Goal: Information Seeking & Learning: Stay updated

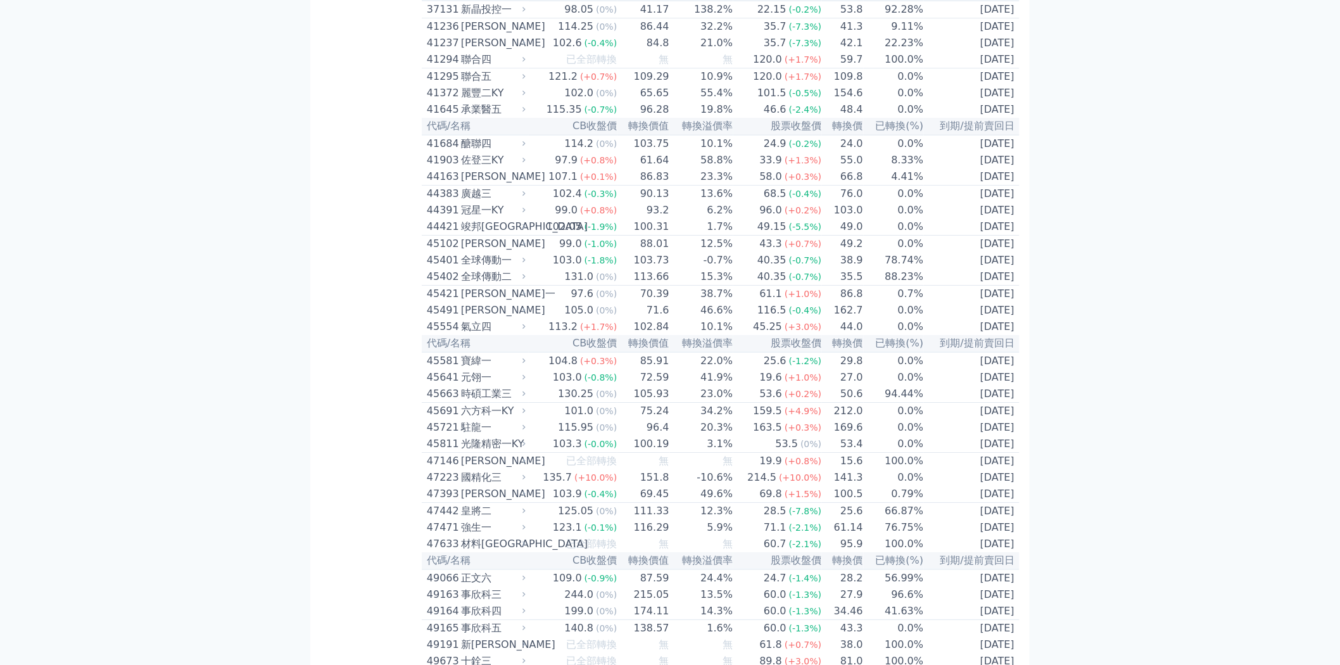
scroll to position [3448, 0]
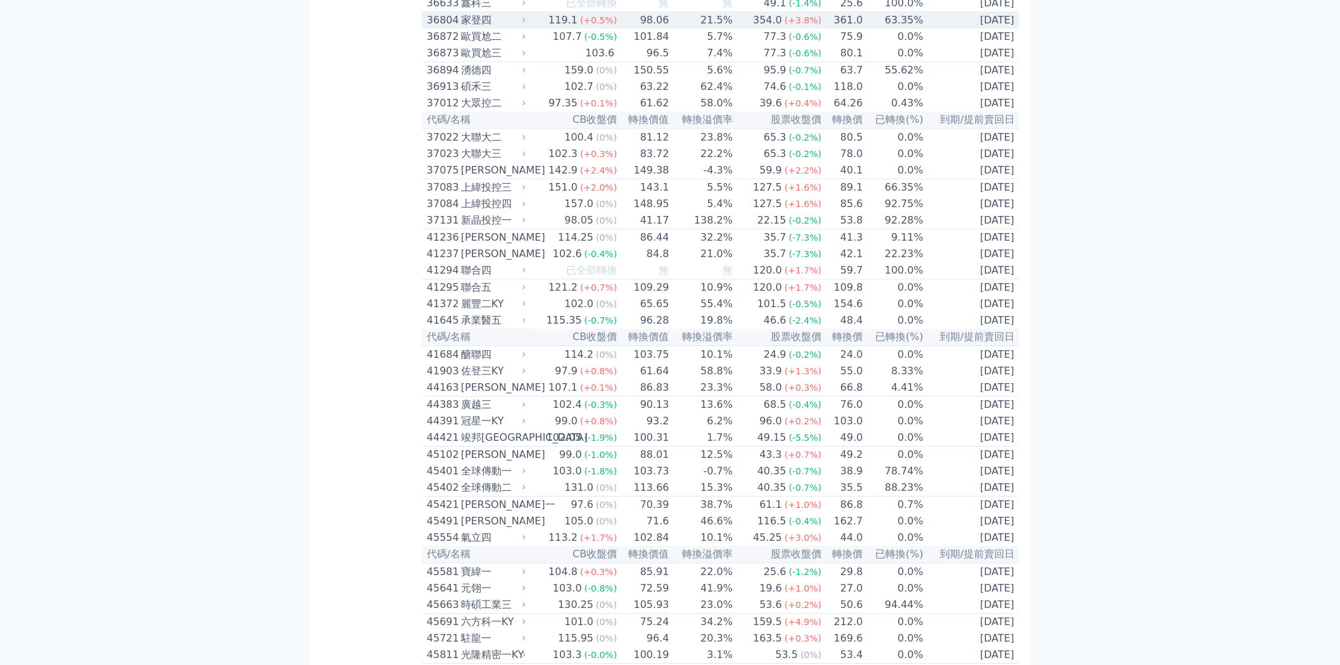
click at [690, 29] on td "21.5%" at bounding box center [701, 20] width 63 height 17
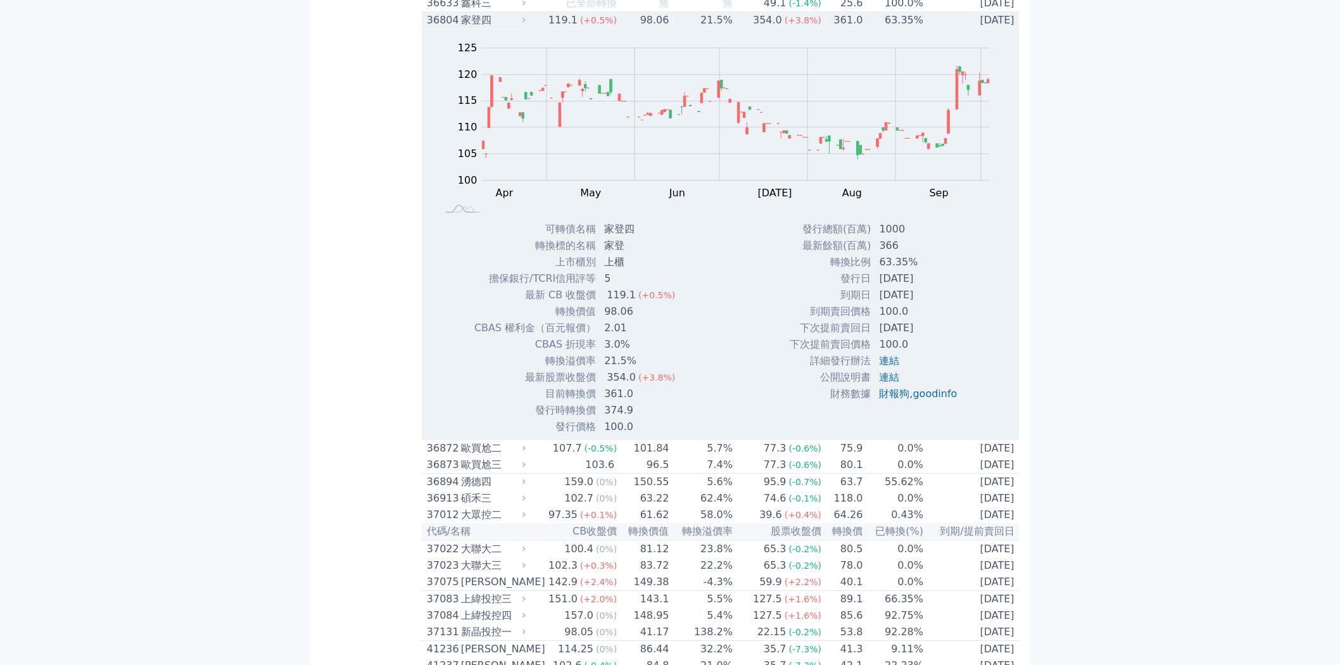
click at [692, 29] on td "21.5%" at bounding box center [701, 20] width 63 height 17
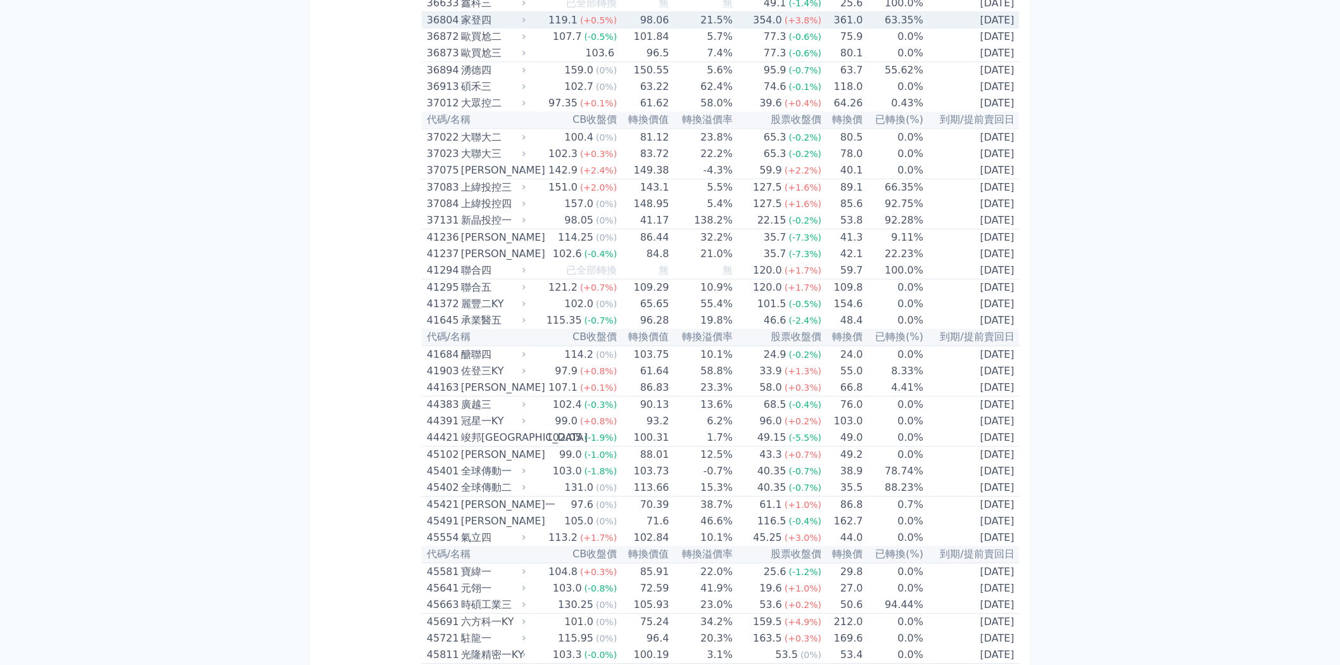
click at [745, 29] on td "354.0 (+3.8%)" at bounding box center [777, 20] width 89 height 17
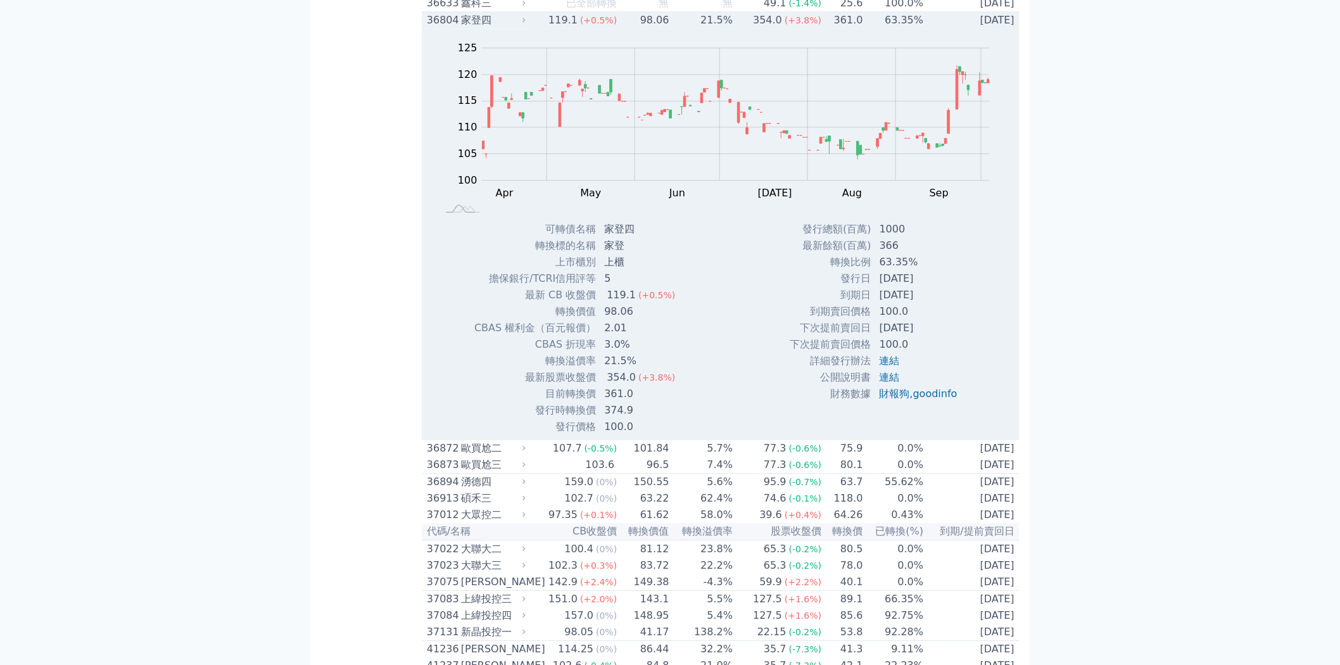
click at [745, 29] on td "354.0 (+3.8%)" at bounding box center [777, 20] width 89 height 17
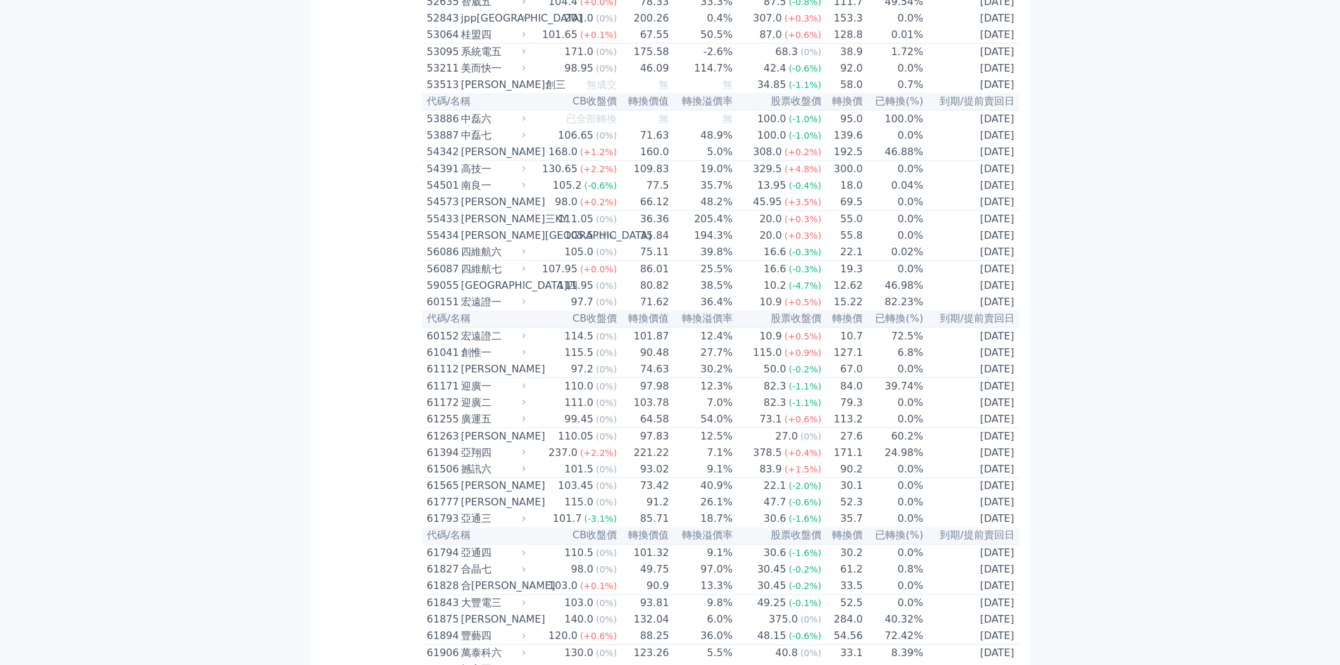
scroll to position [4574, 0]
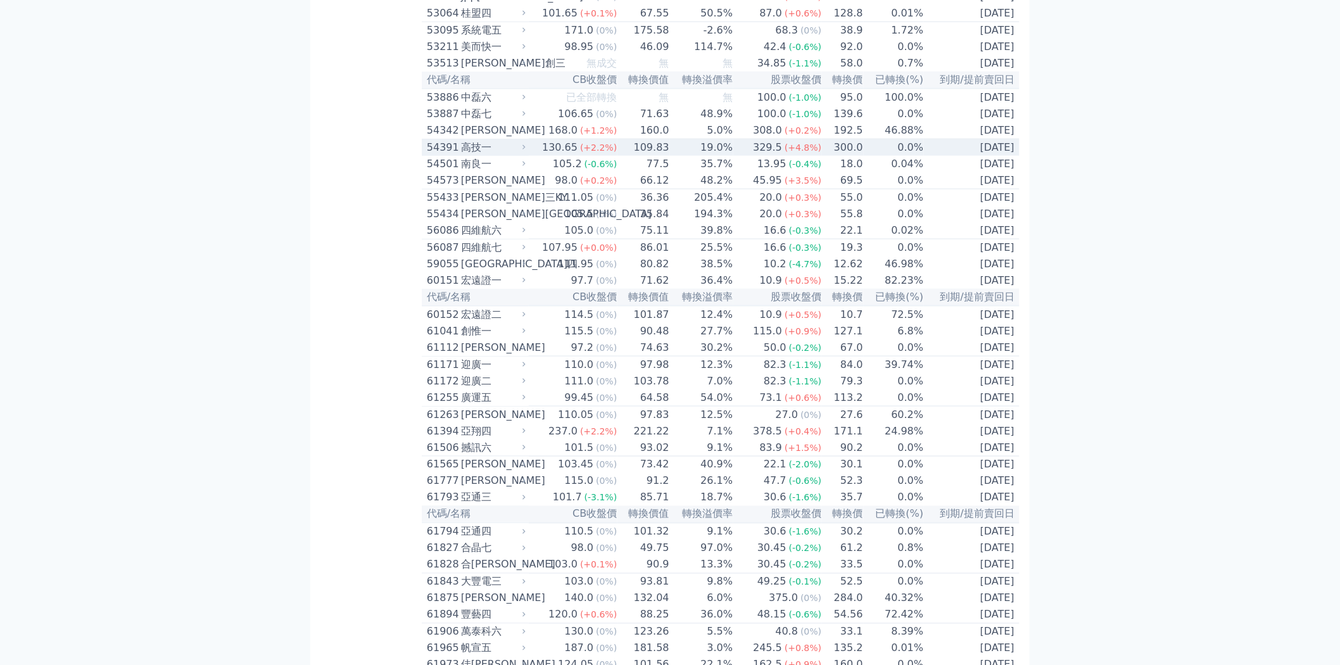
click at [613, 153] on span "(+2.2%)" at bounding box center [598, 148] width 37 height 10
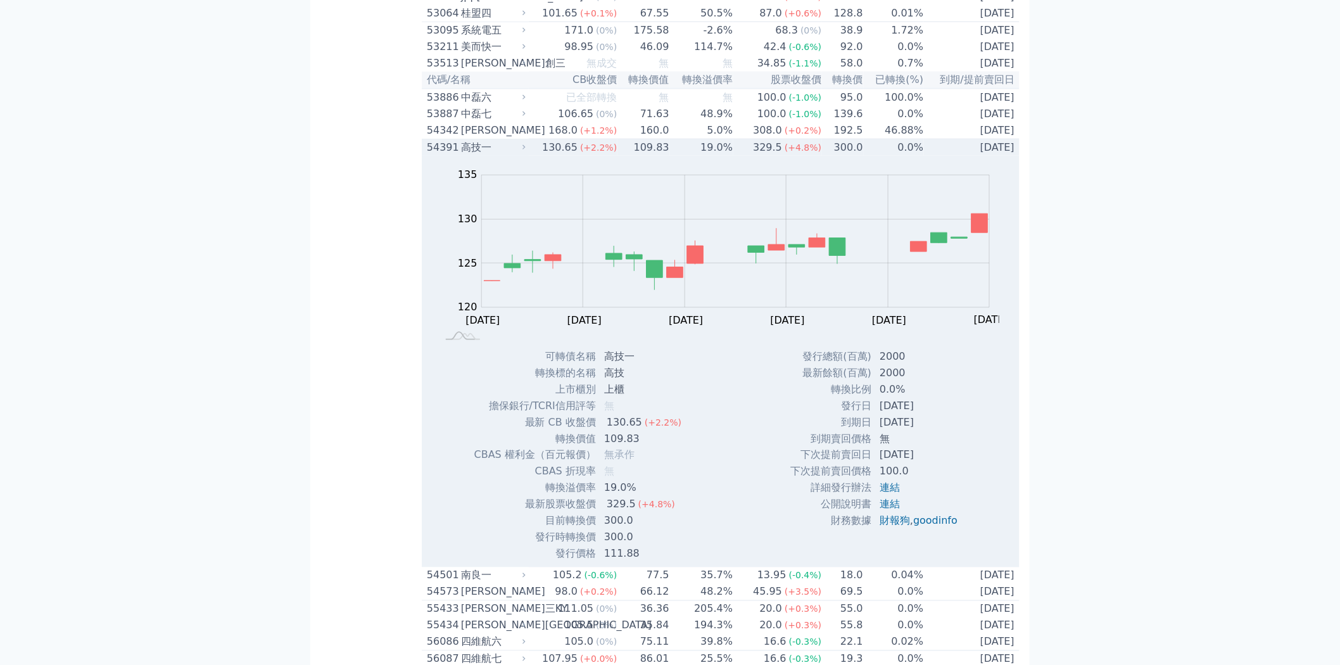
click at [614, 153] on span "(+2.2%)" at bounding box center [598, 148] width 37 height 10
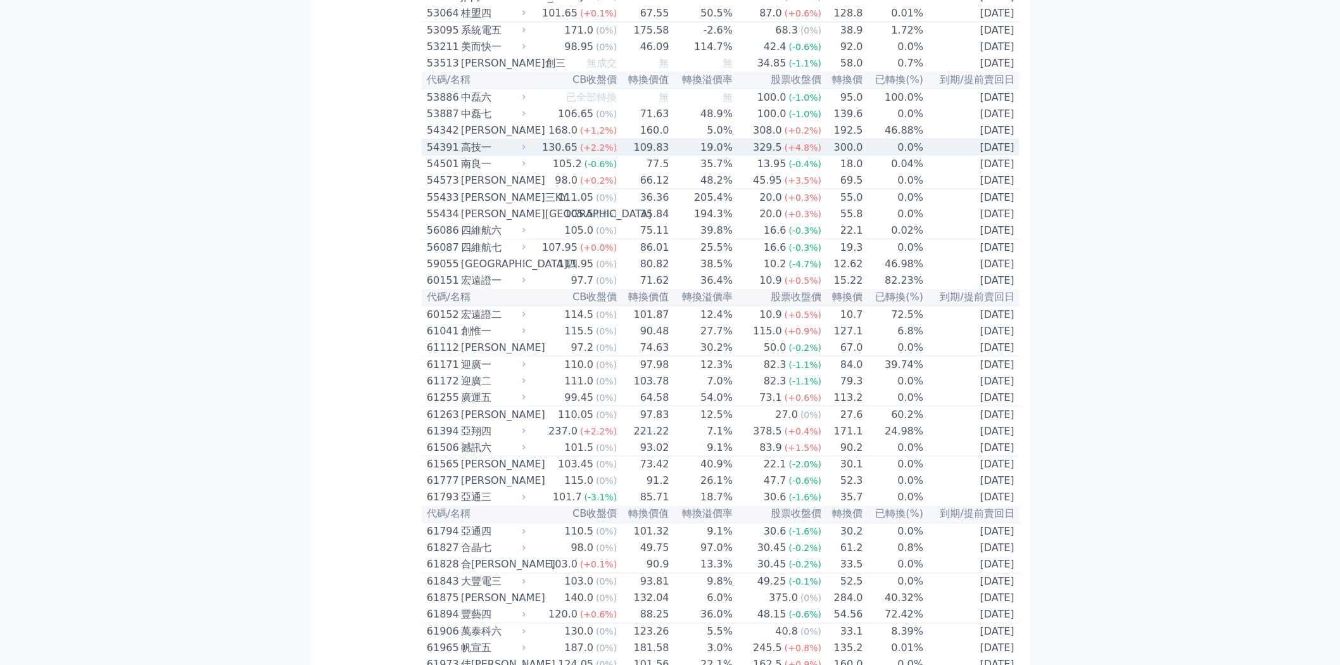
click at [614, 153] on span "(+2.2%)" at bounding box center [598, 148] width 37 height 10
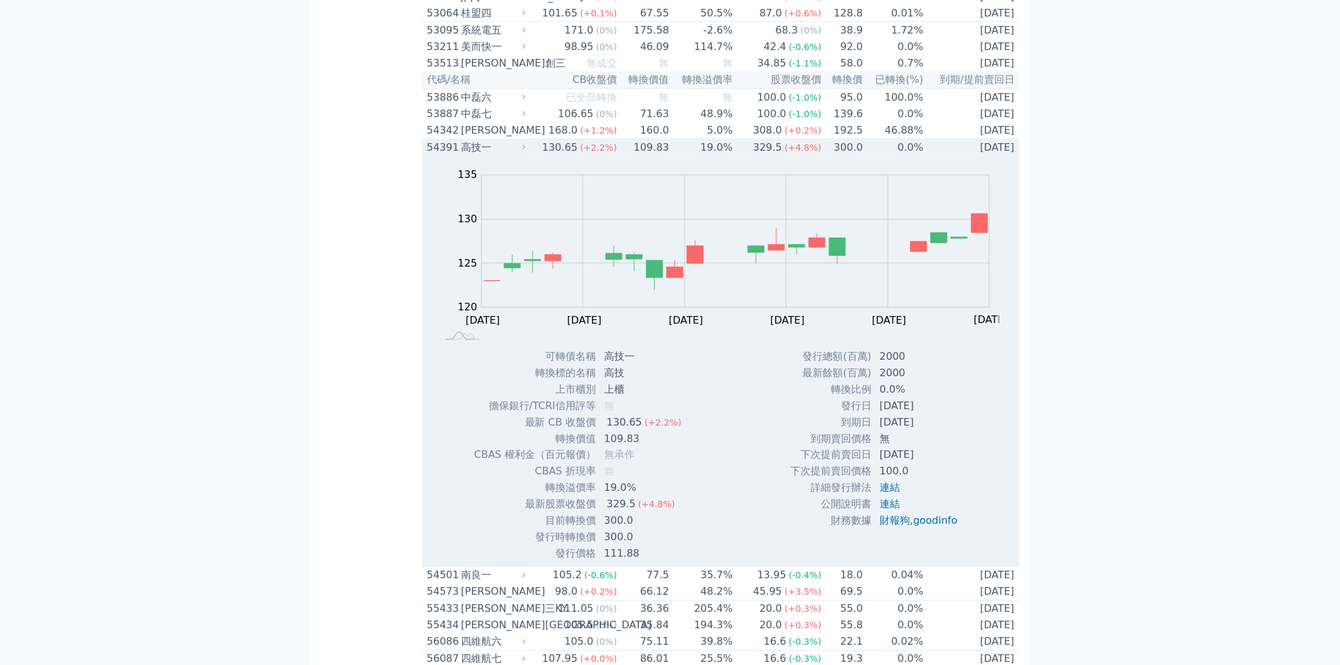
click at [614, 153] on span "(+2.2%)" at bounding box center [598, 148] width 37 height 10
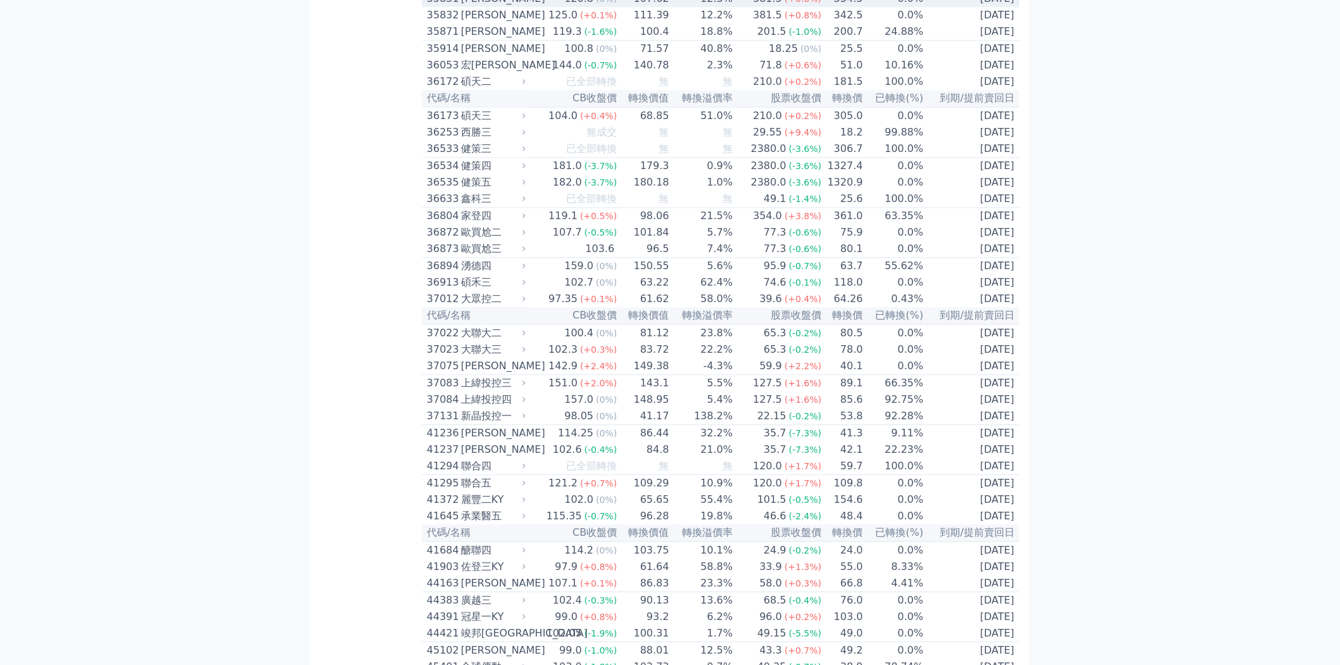
scroll to position [3237, 0]
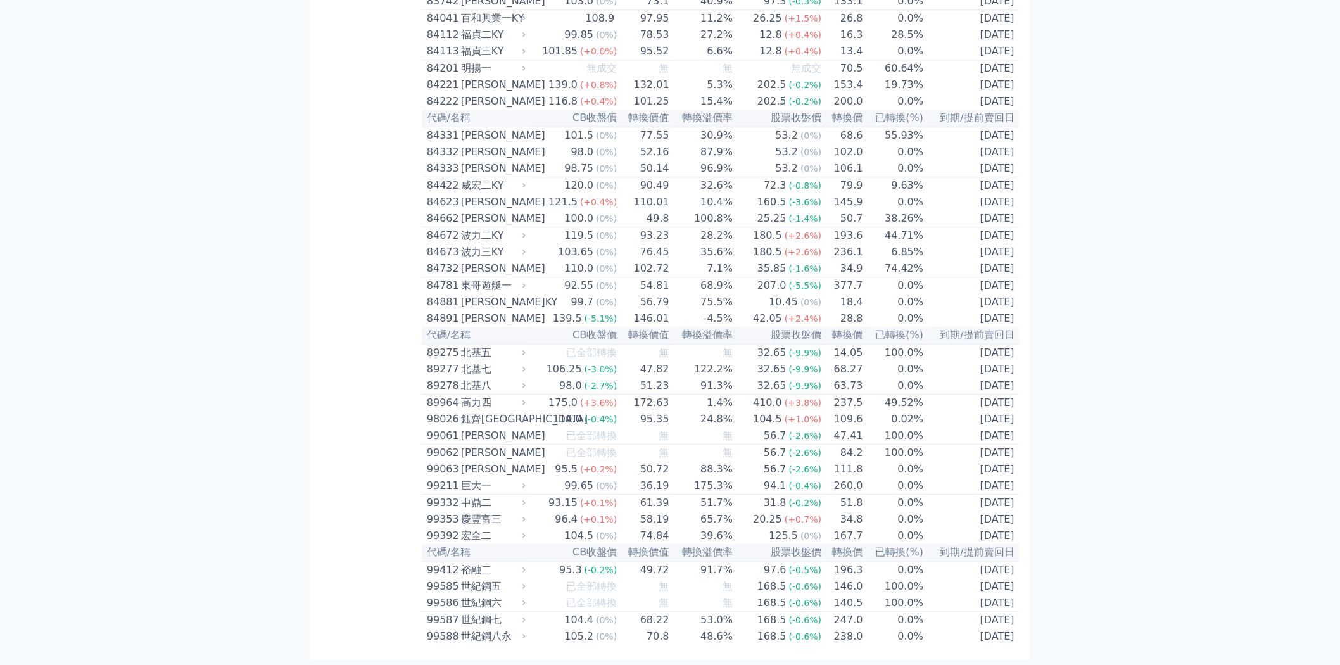
scroll to position [7178, 0]
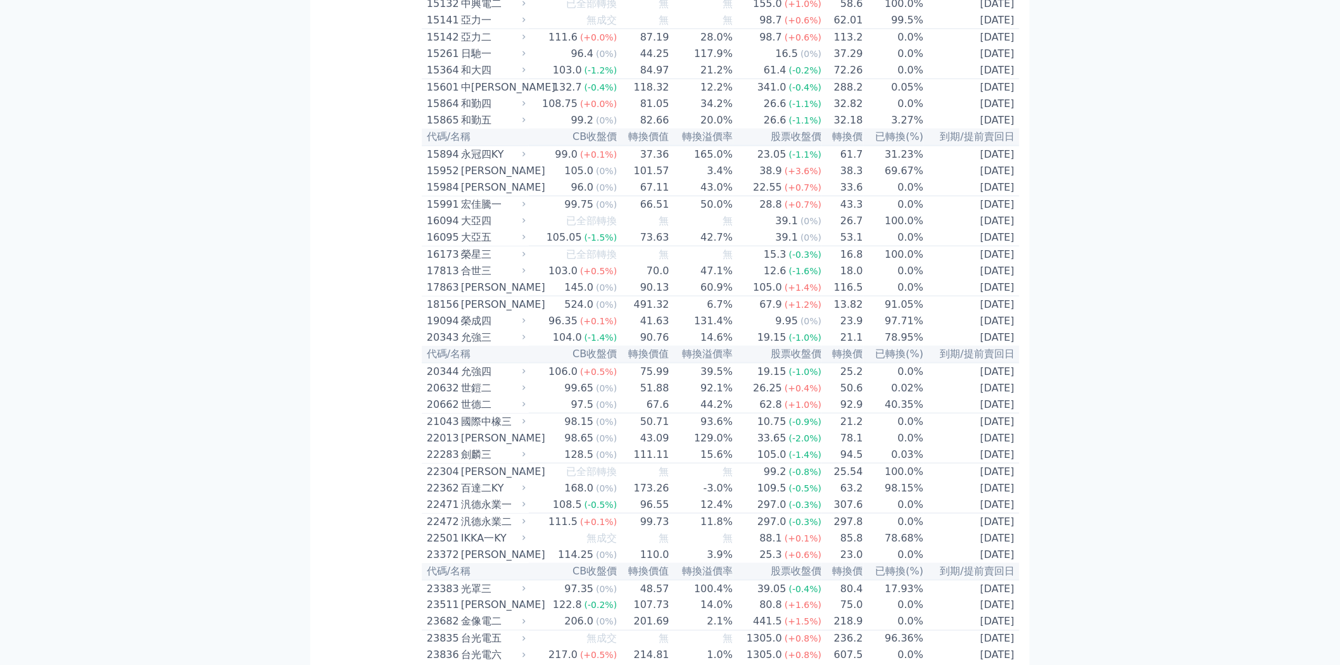
scroll to position [211, 0]
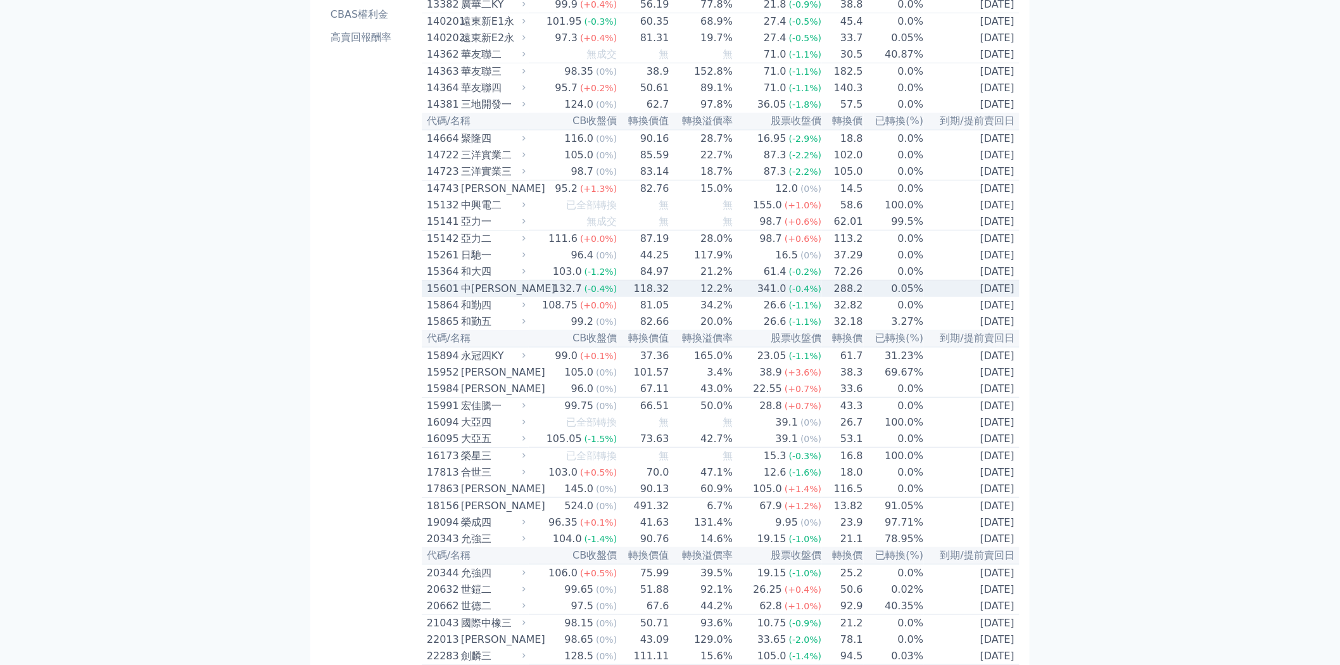
click at [594, 294] on span "(-0.4%)" at bounding box center [601, 289] width 33 height 10
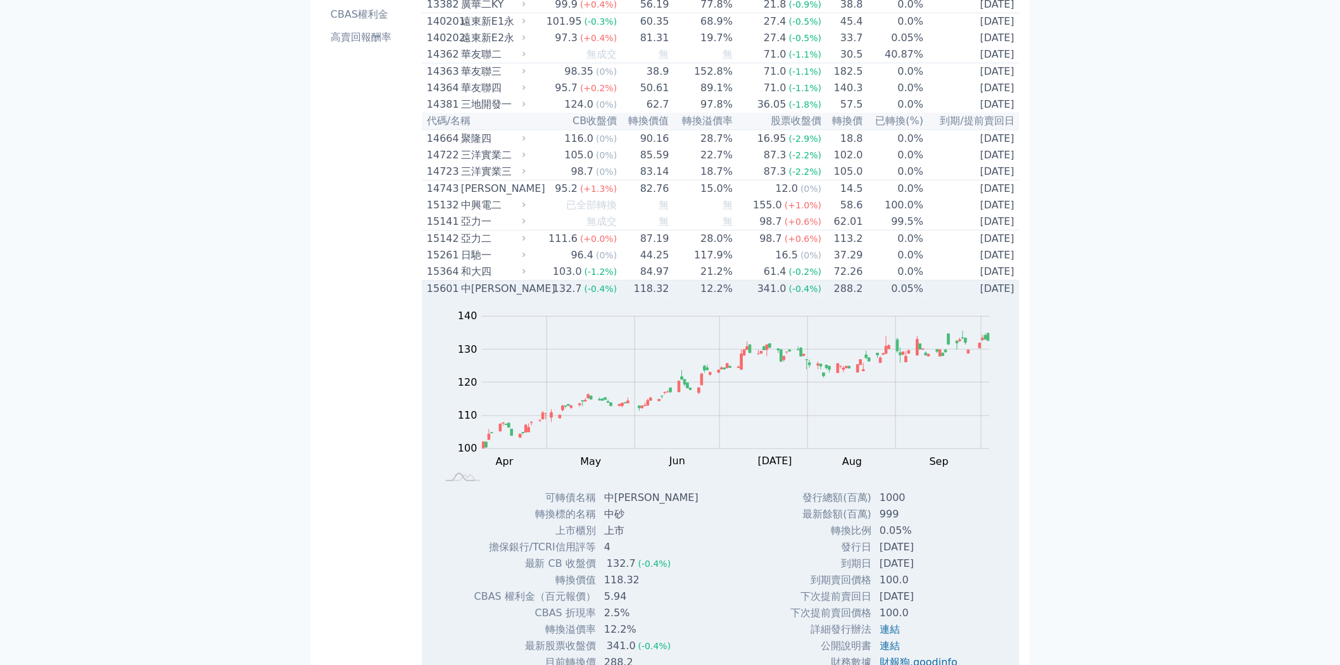
click at [594, 294] on span "(-0.4%)" at bounding box center [601, 289] width 33 height 10
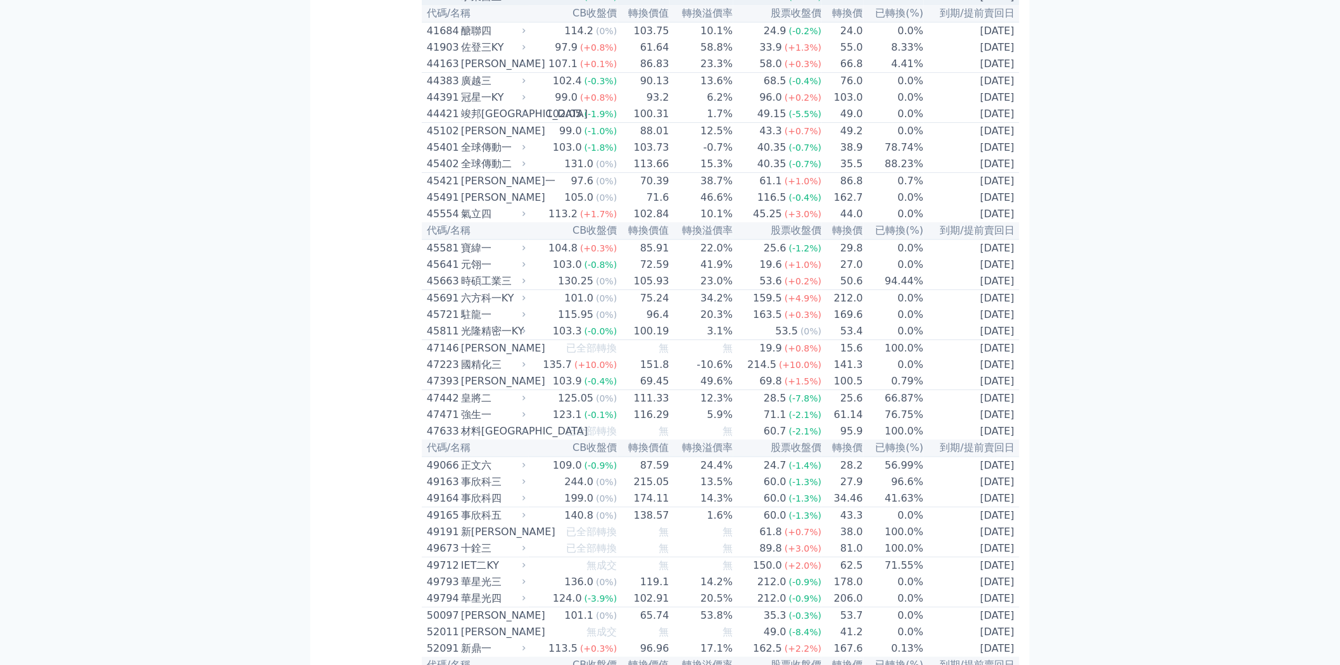
scroll to position [3729, 0]
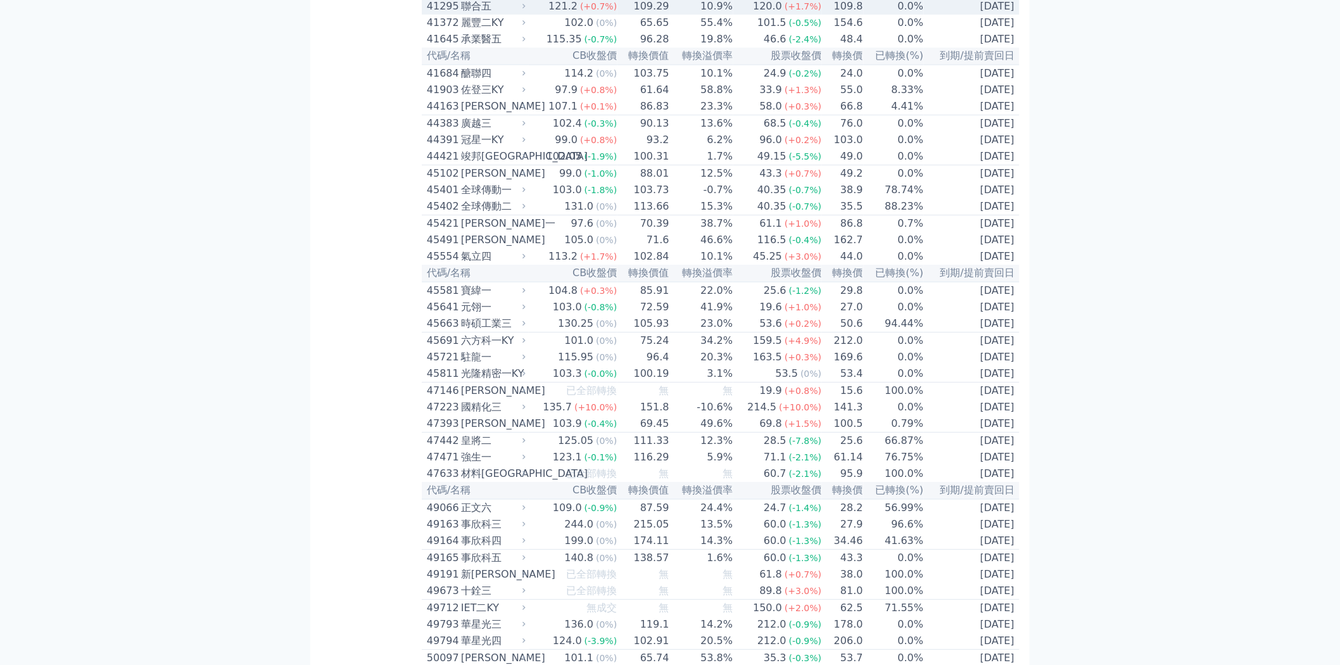
click at [491, 15] on td "41295 聯合五" at bounding box center [475, 6] width 107 height 17
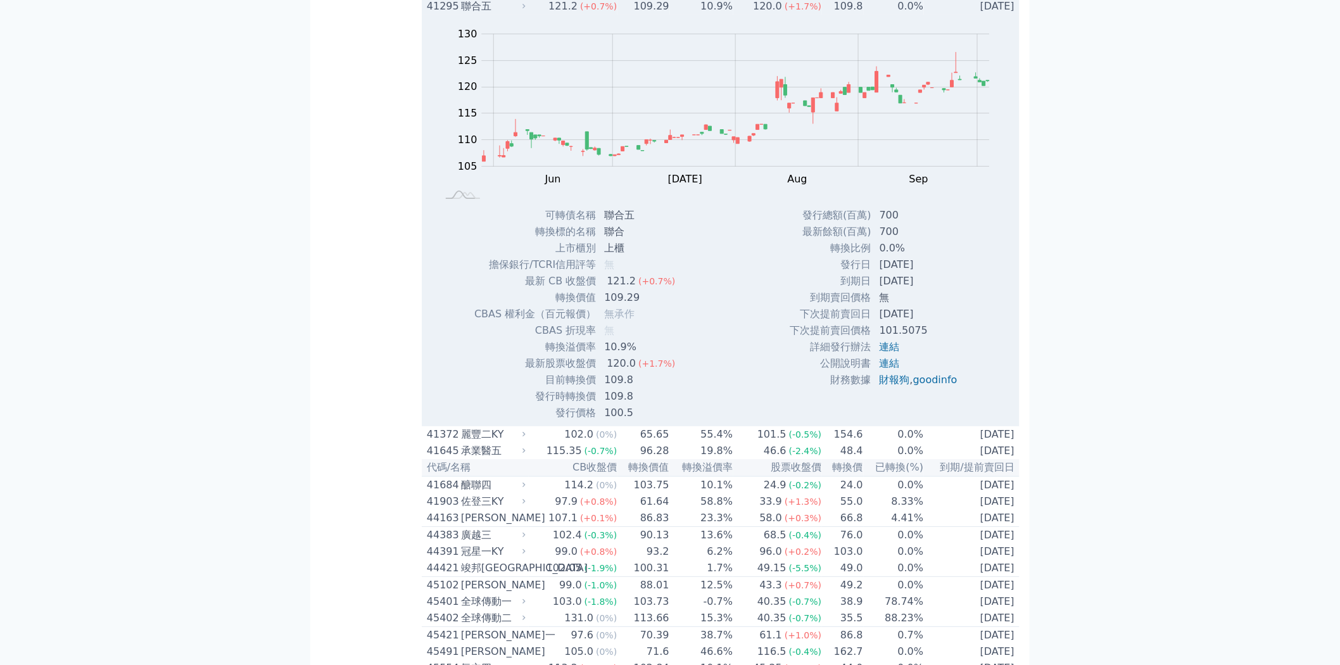
click at [491, 15] on td "41295 聯合五" at bounding box center [475, 6] width 107 height 17
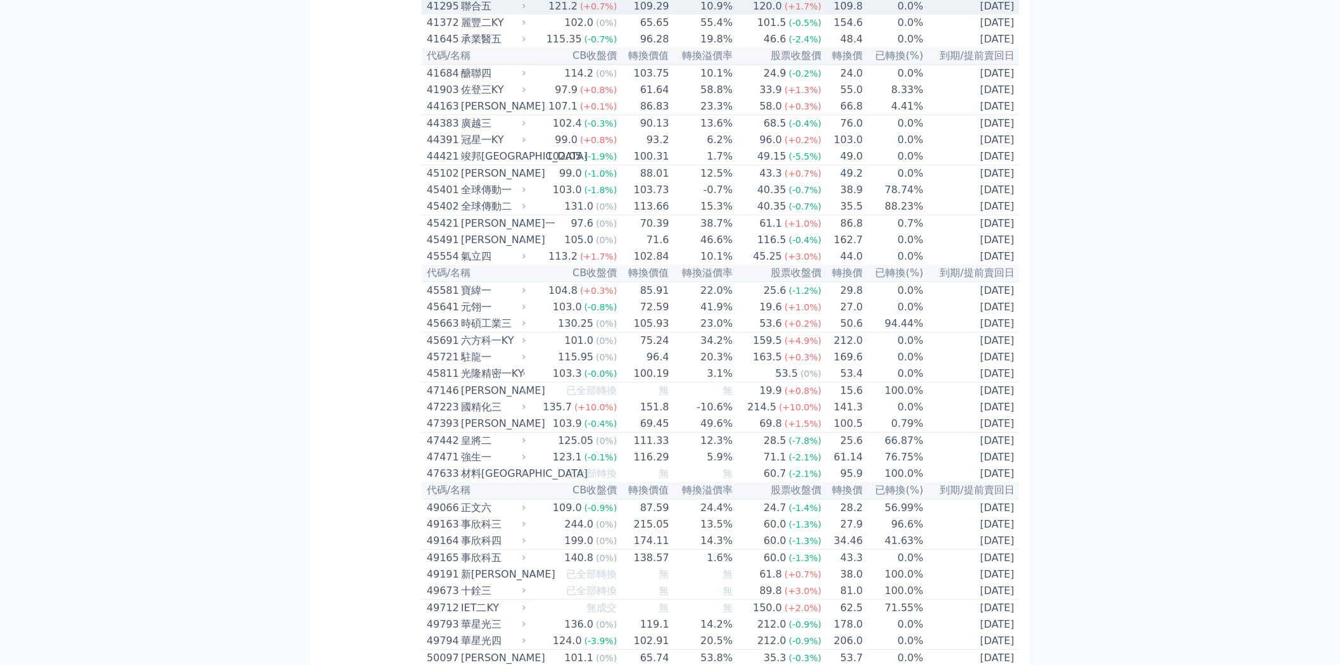
click at [491, 15] on td "41295 聯合五" at bounding box center [475, 6] width 107 height 17
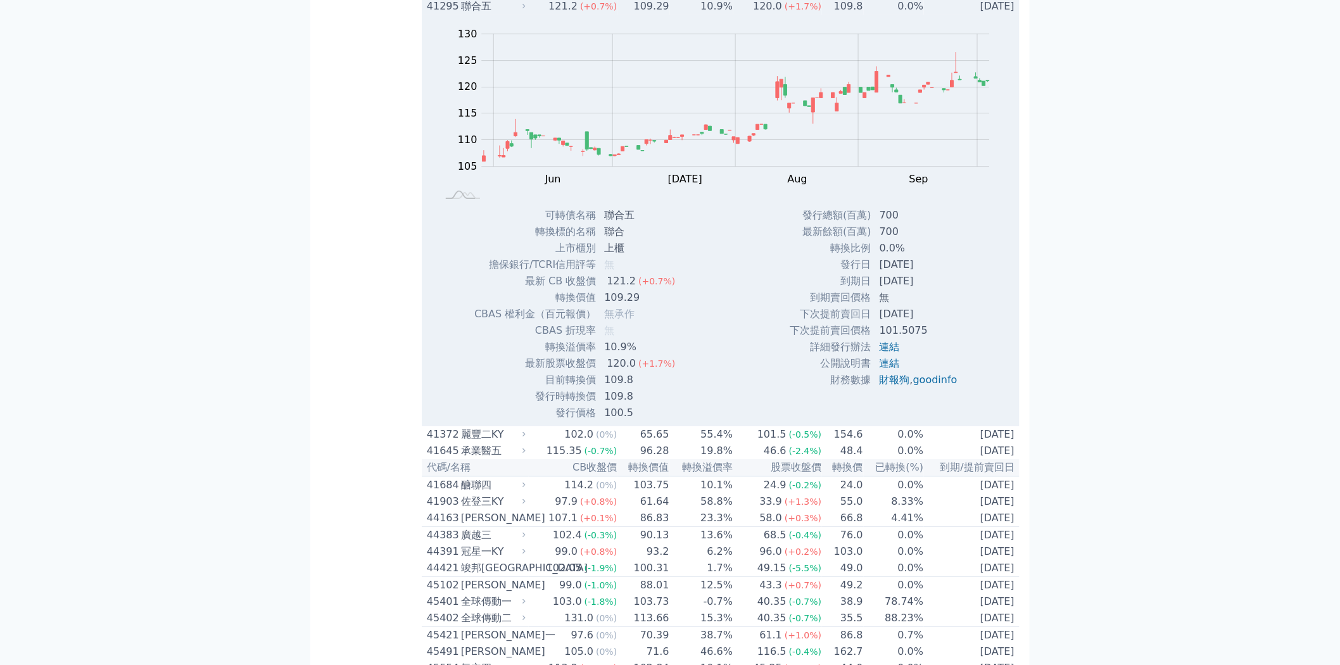
click at [491, 15] on td "41295 聯合五" at bounding box center [475, 6] width 107 height 17
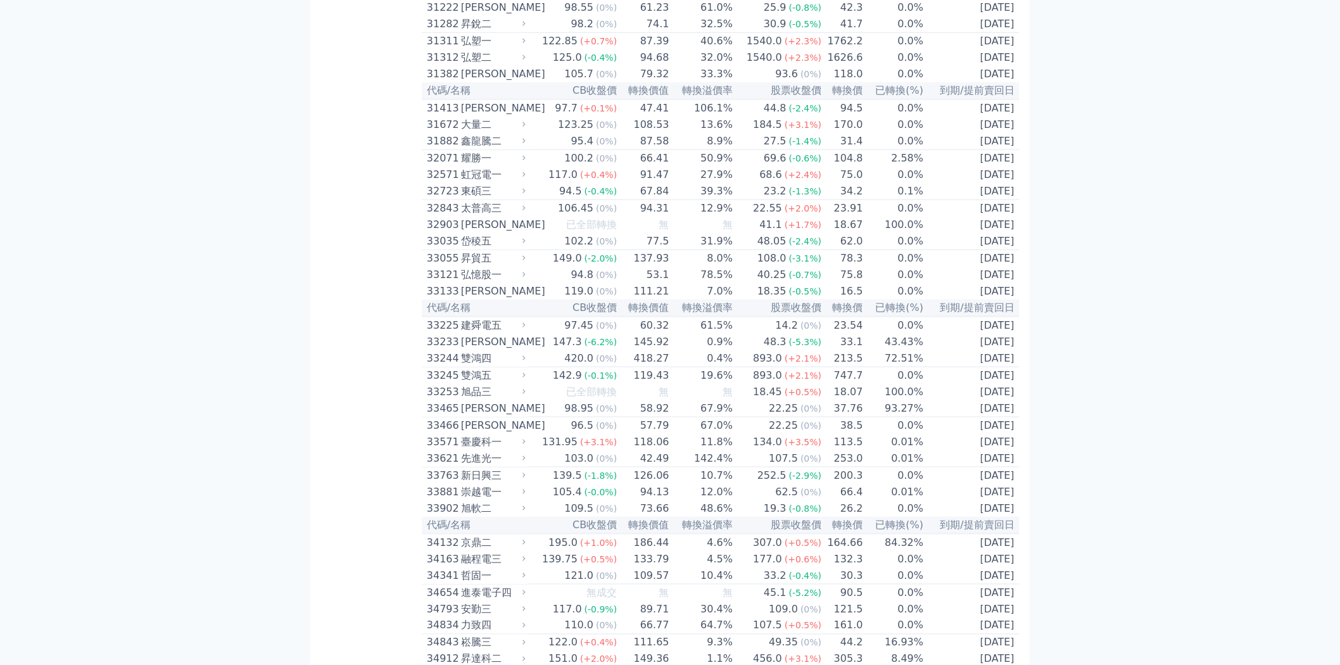
scroll to position [2181, 0]
